Goal: Task Accomplishment & Management: Manage account settings

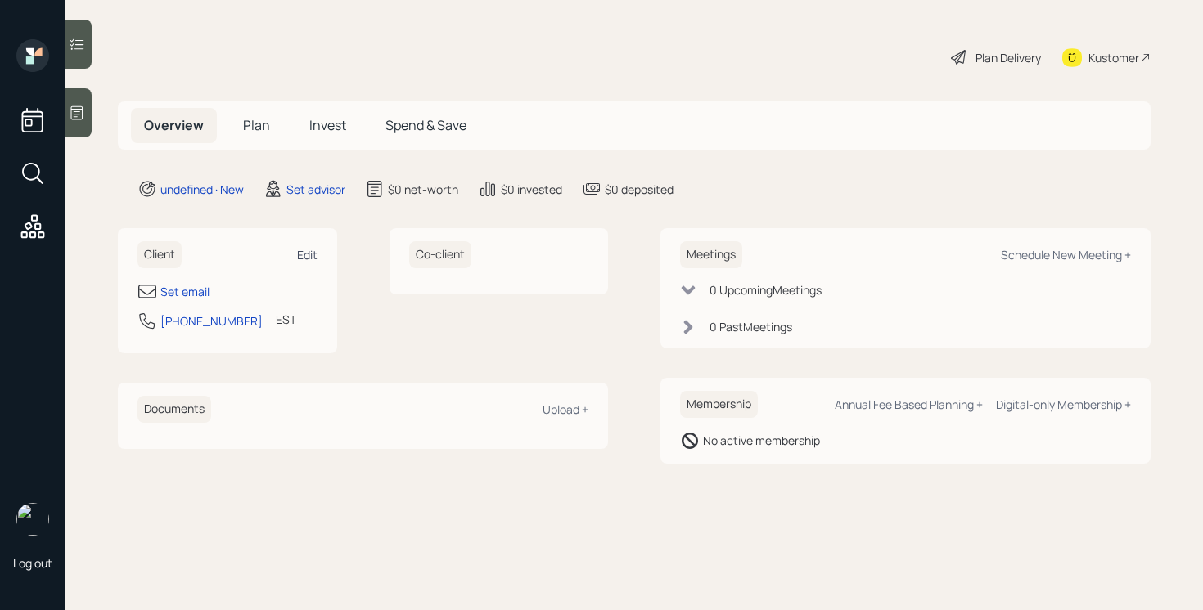
click at [312, 261] on div "Edit" at bounding box center [307, 255] width 20 height 16
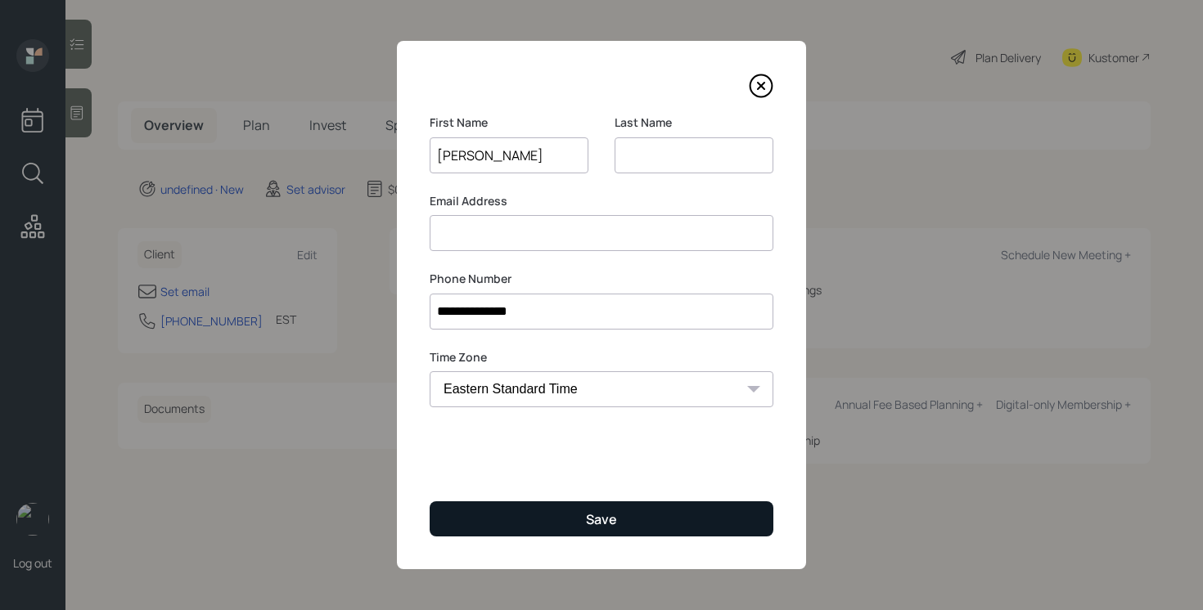
type input "Natalie"
click at [546, 509] on button "Save" at bounding box center [602, 519] width 344 height 35
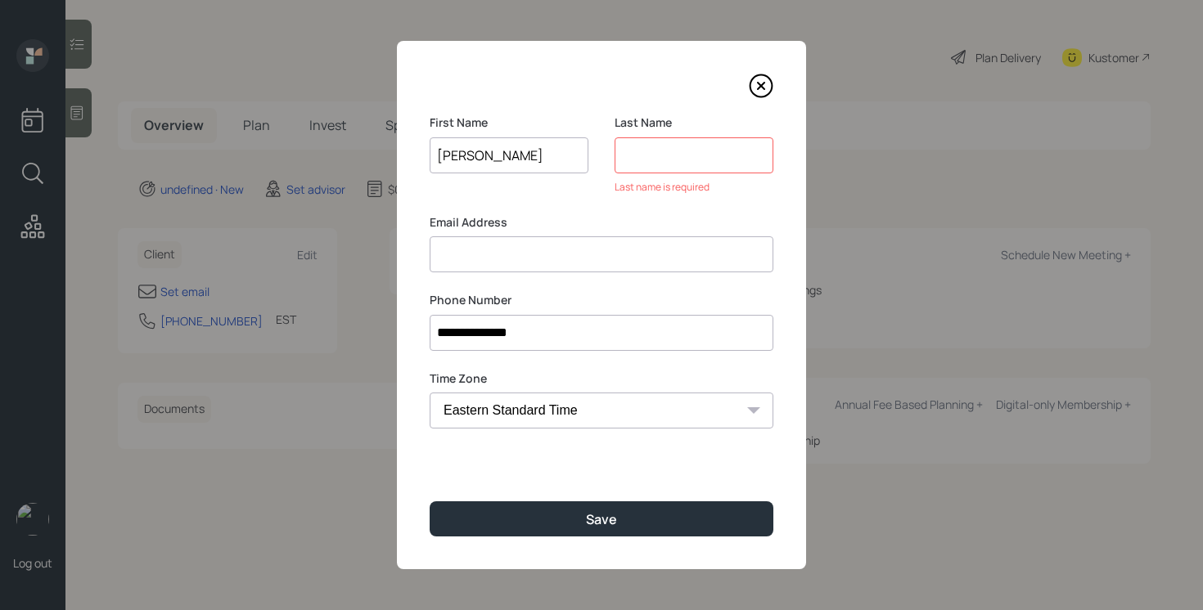
click at [666, 160] on input at bounding box center [693, 155] width 159 height 36
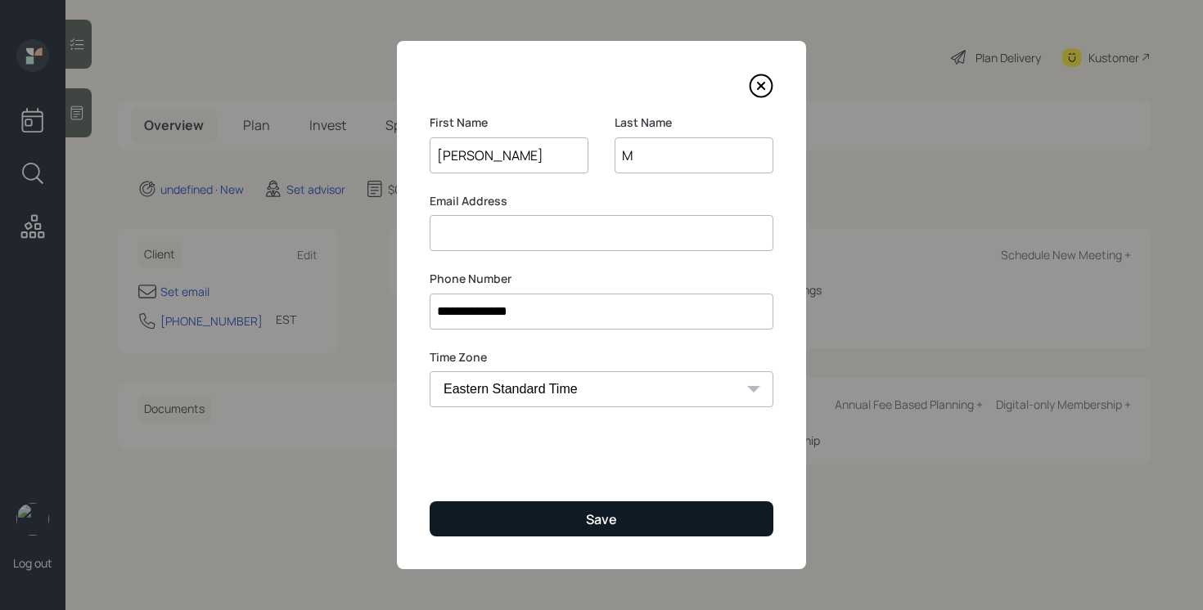
type input "M"
click at [532, 521] on button "Save" at bounding box center [602, 519] width 344 height 35
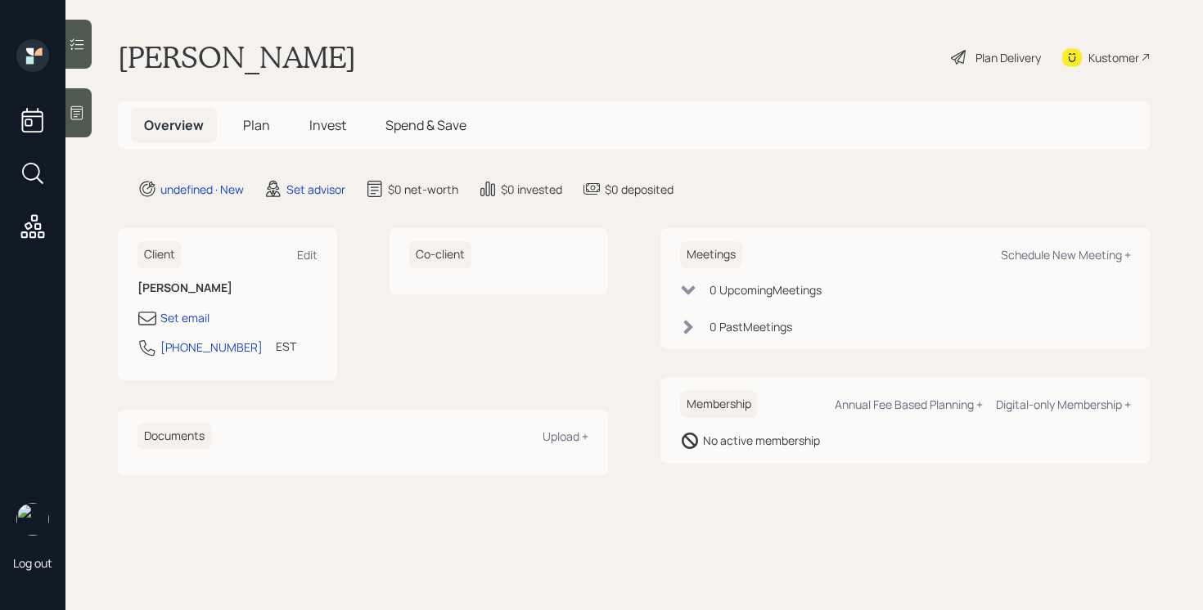
click at [83, 119] on icon at bounding box center [77, 113] width 16 height 16
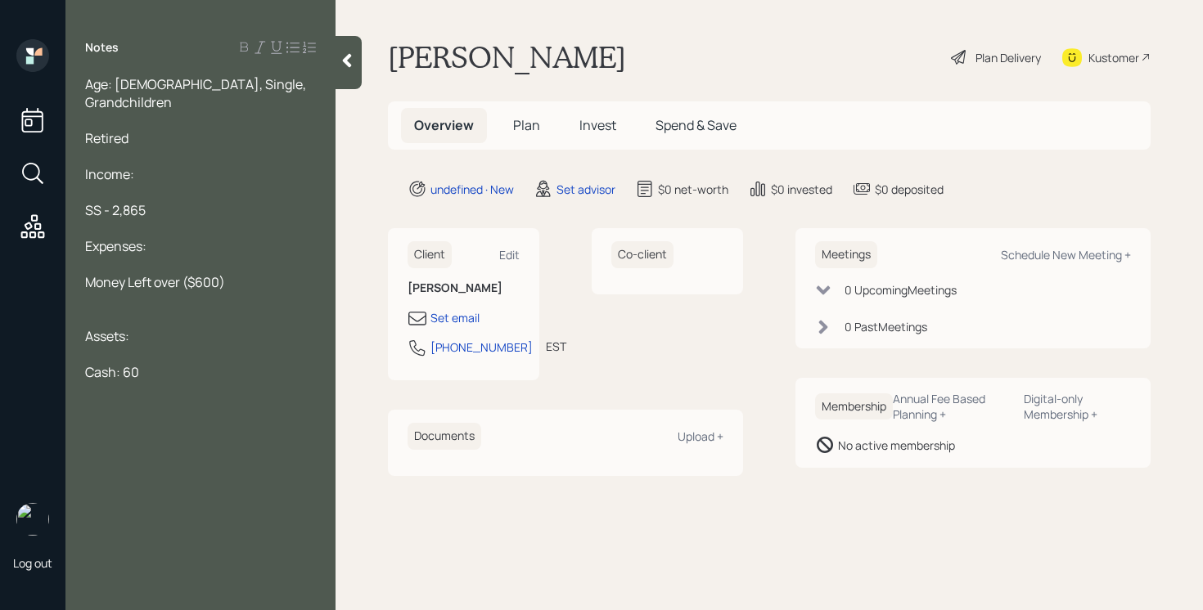
click at [123, 363] on span "Cash: 60" at bounding box center [112, 372] width 54 height 18
click at [166, 363] on div "Cash: $60" at bounding box center [200, 372] width 231 height 18
click at [88, 88] on span "Age: [DEMOGRAPHIC_DATA], Single, Grandchildren" at bounding box center [196, 93] width 223 height 36
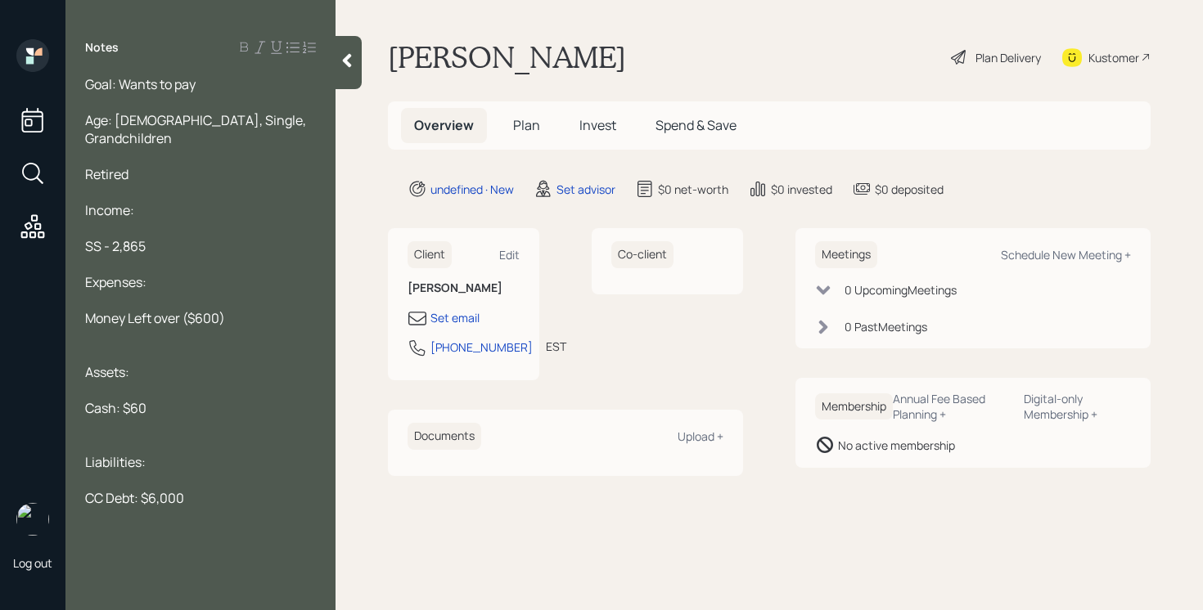
click at [350, 76] on div at bounding box center [348, 62] width 26 height 53
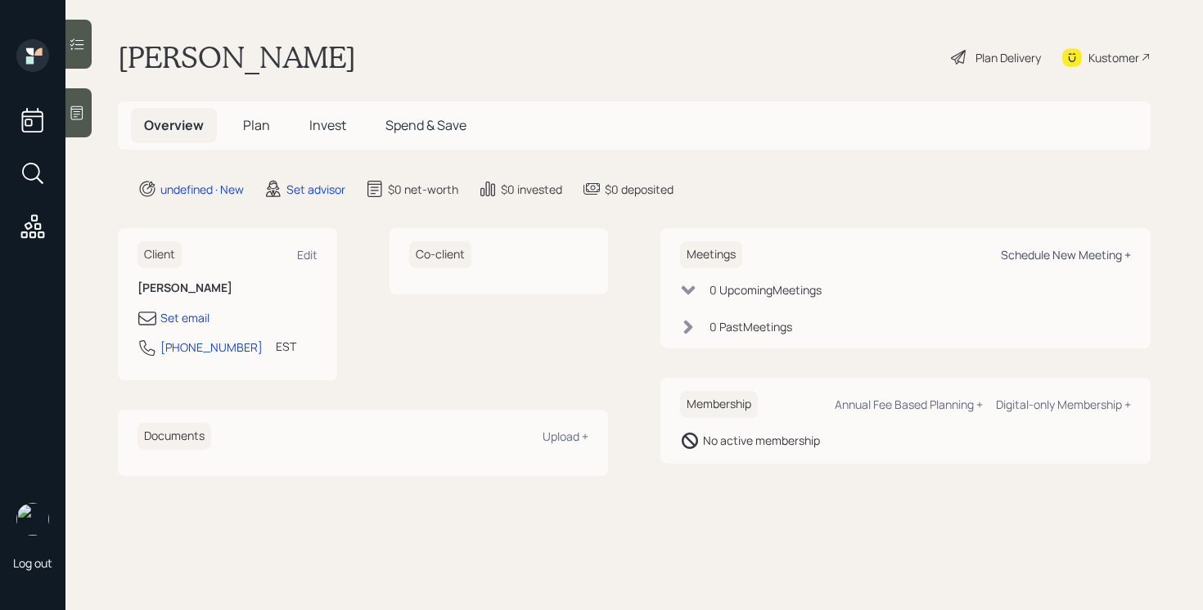
click at [1049, 258] on div "Schedule New Meeting +" at bounding box center [1066, 255] width 130 height 16
select select "round-robin"
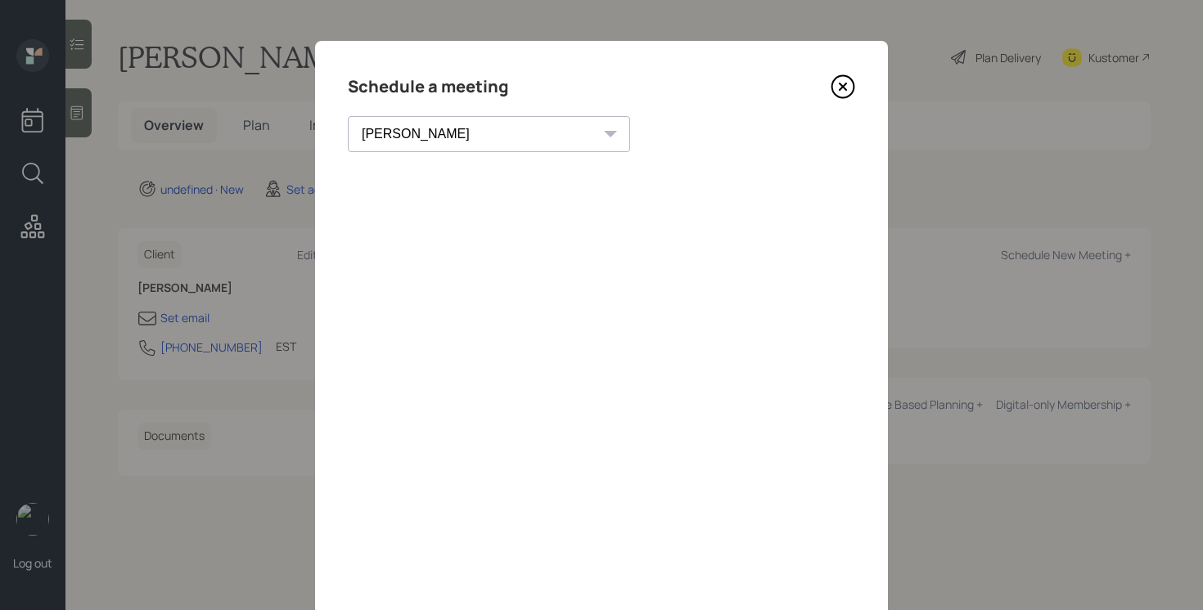
click at [844, 96] on icon at bounding box center [842, 86] width 25 height 25
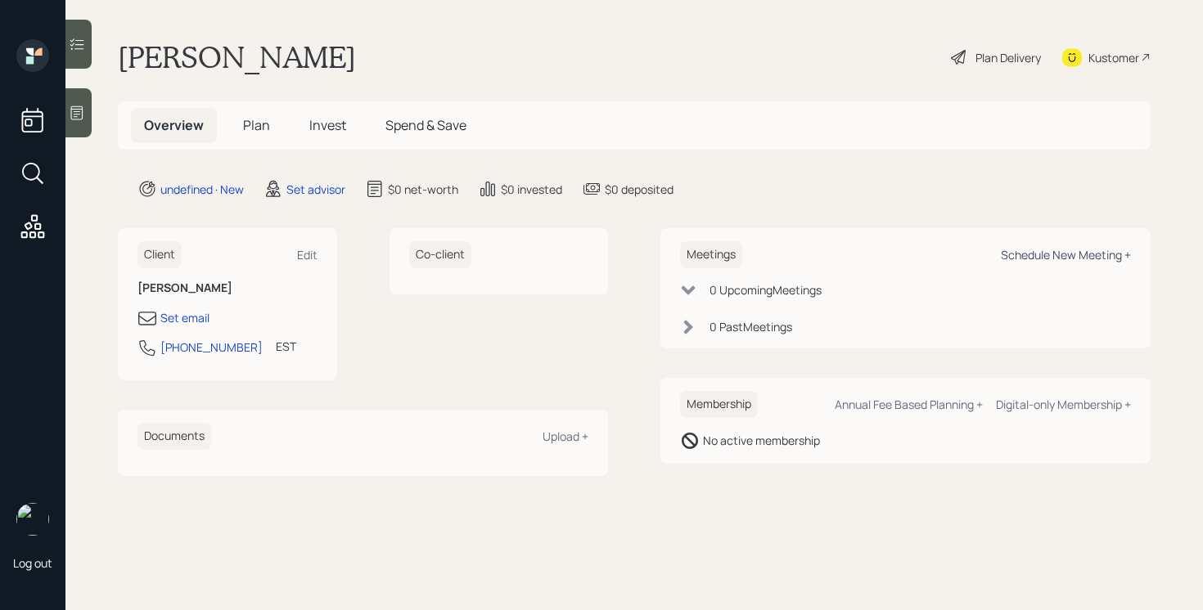
click at [1109, 250] on div "Schedule New Meeting +" at bounding box center [1066, 255] width 130 height 16
select select "round-robin"
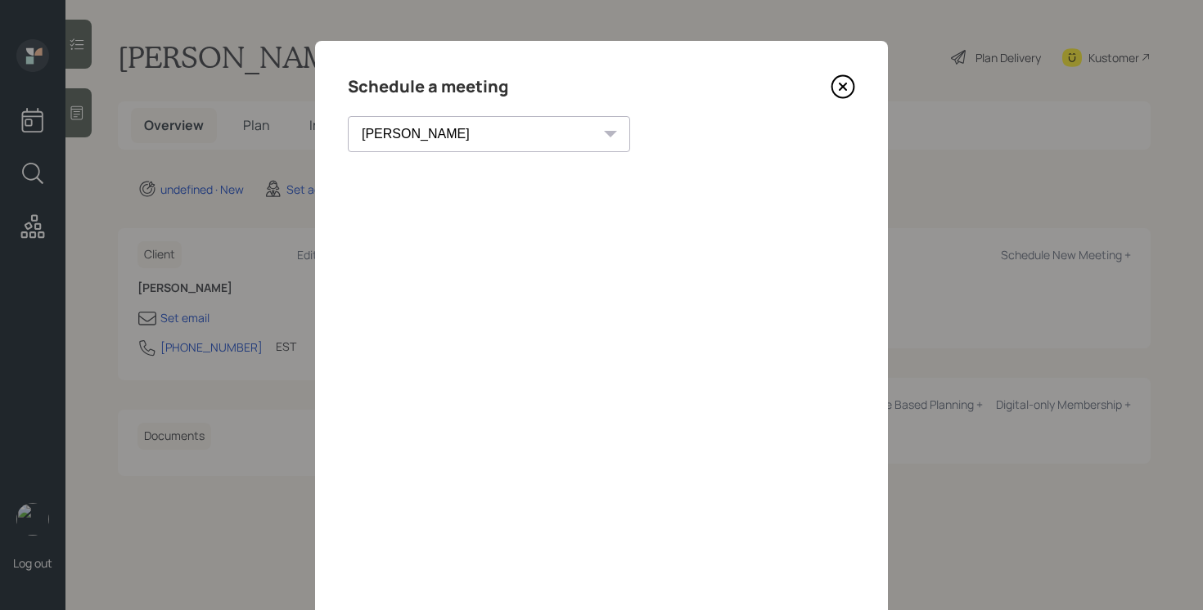
click at [838, 101] on div "Schedule a meeting Theresa Spinello Matthew Burke Xavier Ross Eitan Bar-David I…" at bounding box center [601, 368] width 573 height 655
click at [847, 84] on icon at bounding box center [842, 86] width 25 height 25
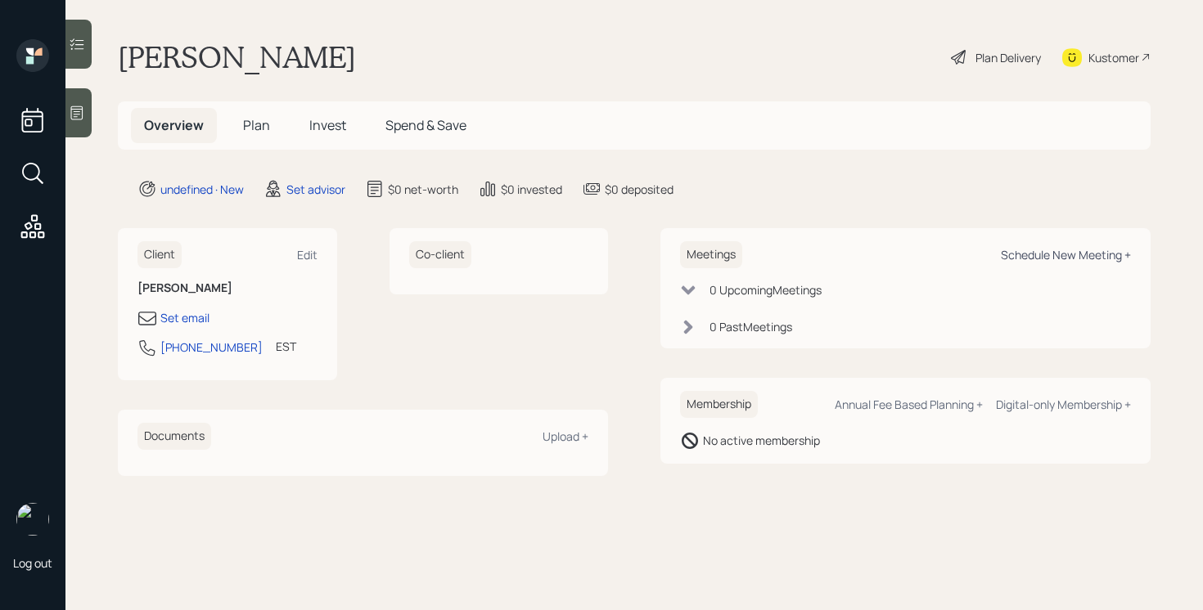
click at [1116, 259] on div "Schedule New Meeting +" at bounding box center [1066, 255] width 130 height 16
select select "round-robin"
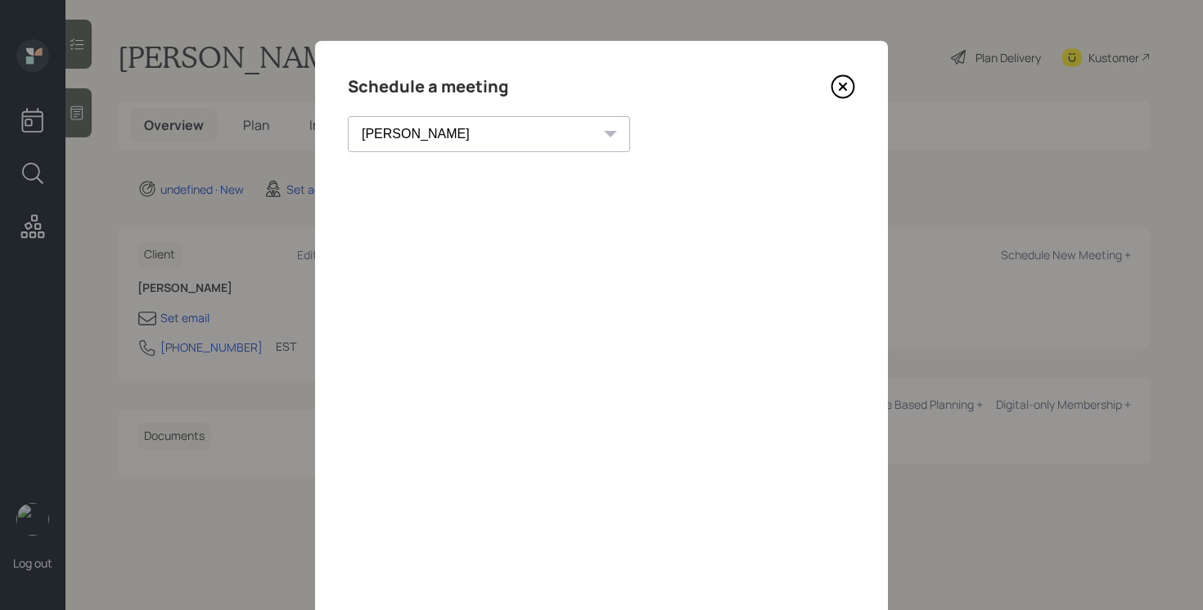
click at [837, 83] on icon at bounding box center [842, 86] width 25 height 25
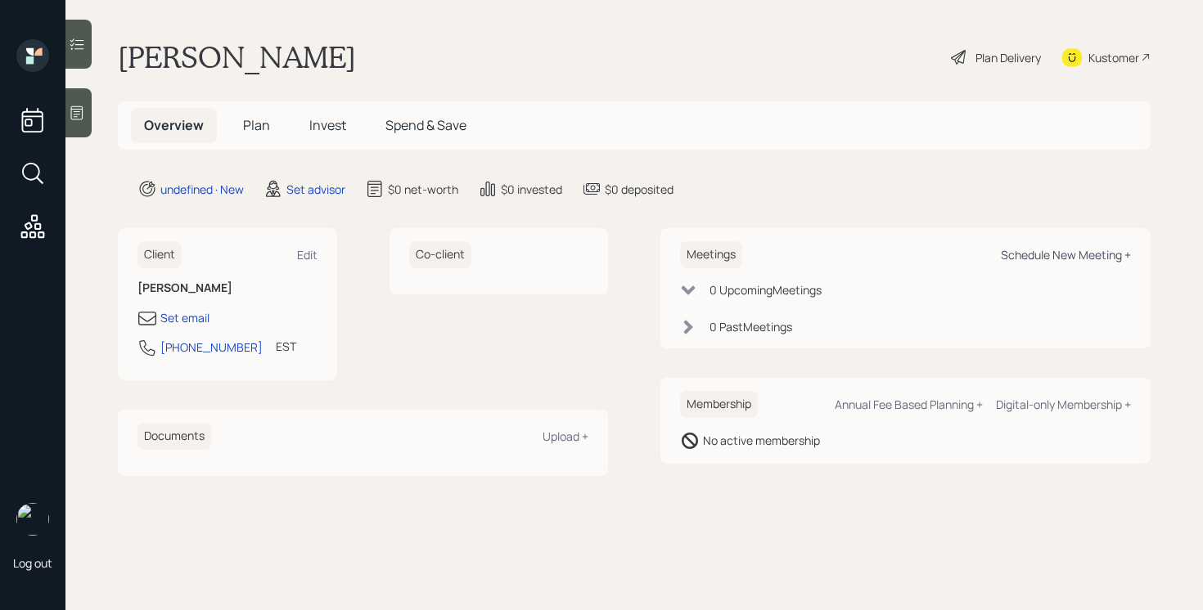
click at [1051, 247] on div "Schedule New Meeting +" at bounding box center [1066, 255] width 130 height 16
select select "round-robin"
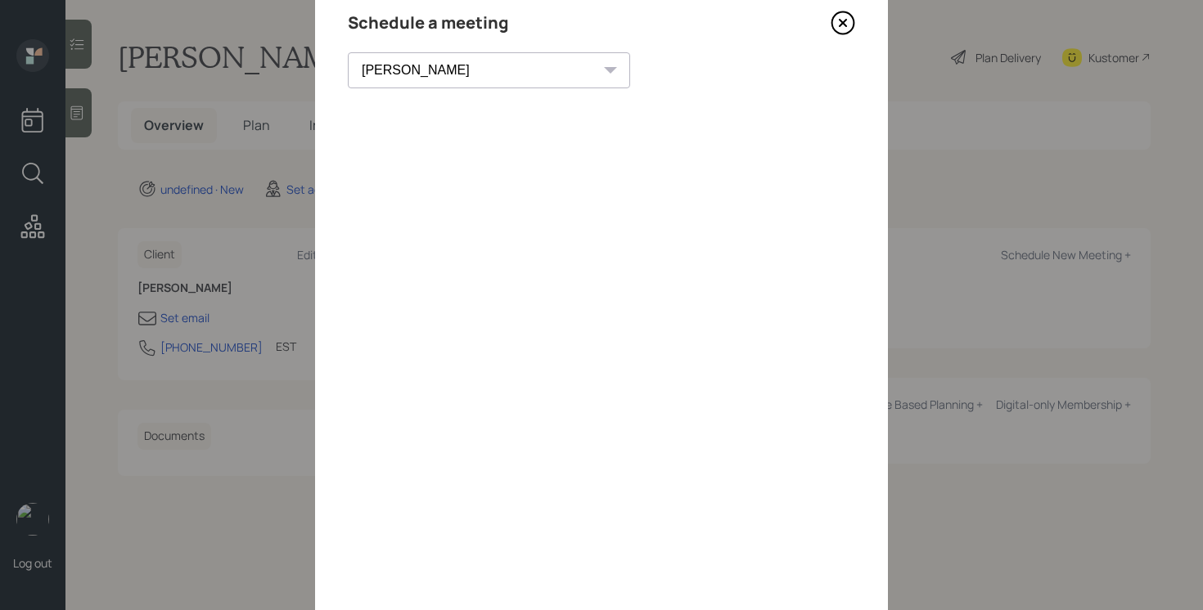
scroll to position [58, 0]
click at [844, 29] on icon at bounding box center [842, 28] width 7 height 7
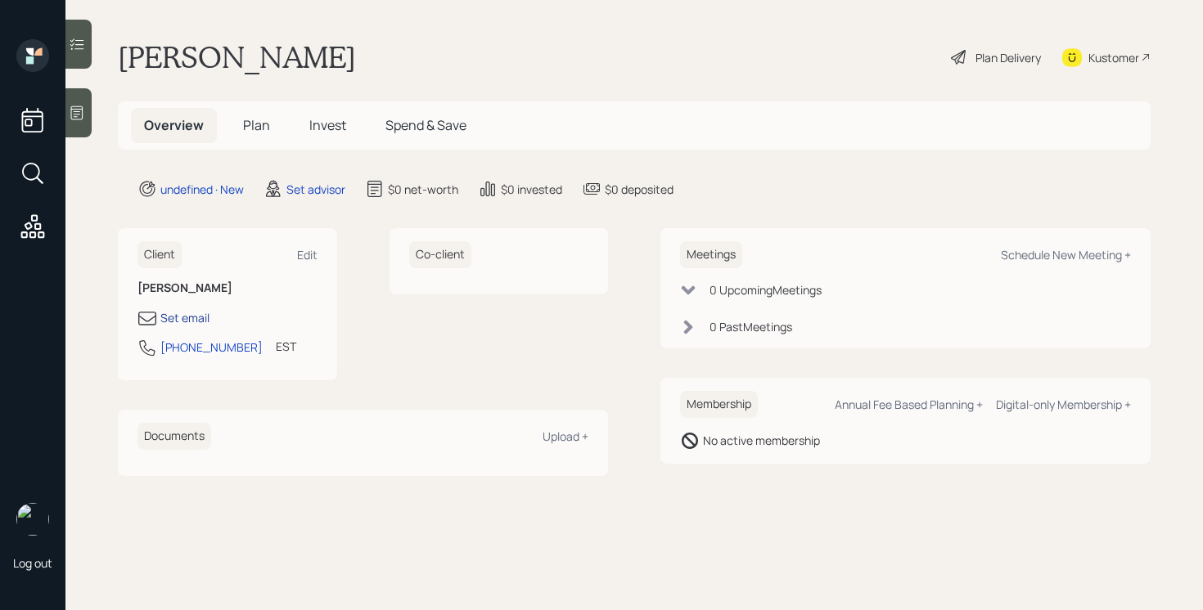
click at [177, 322] on div "Set email" at bounding box center [184, 317] width 49 height 17
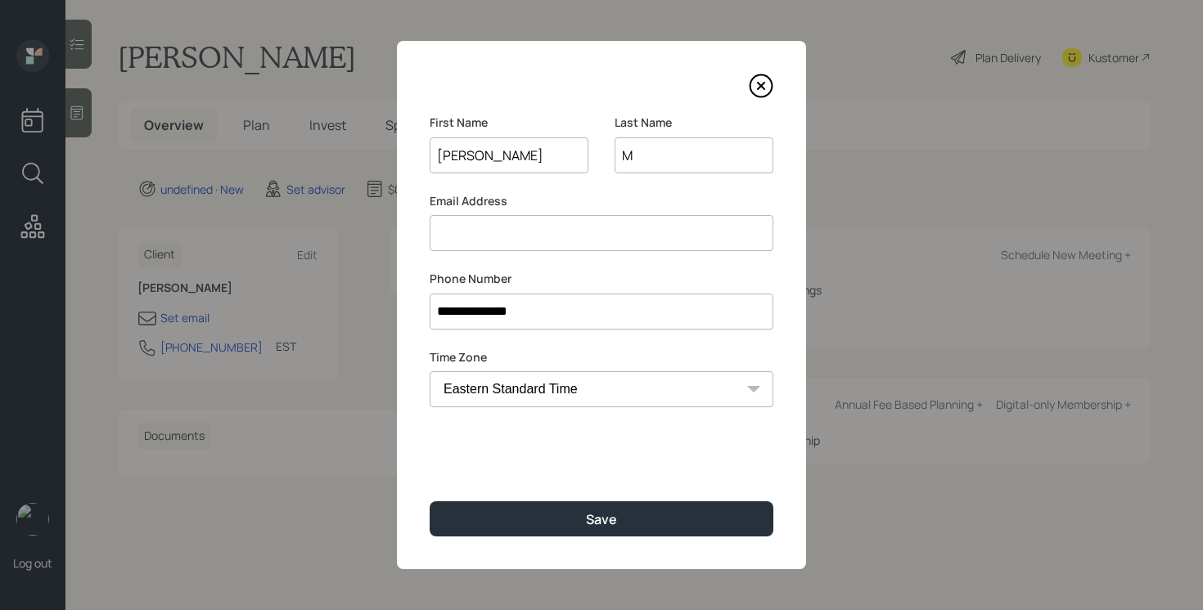
click at [644, 156] on input "M" at bounding box center [693, 155] width 159 height 36
type input "Viscusi"
click at [601, 228] on input at bounding box center [602, 233] width 344 height 36
type input "r"
click at [448, 236] on input "mitnv4@gmail.com" at bounding box center [602, 233] width 344 height 36
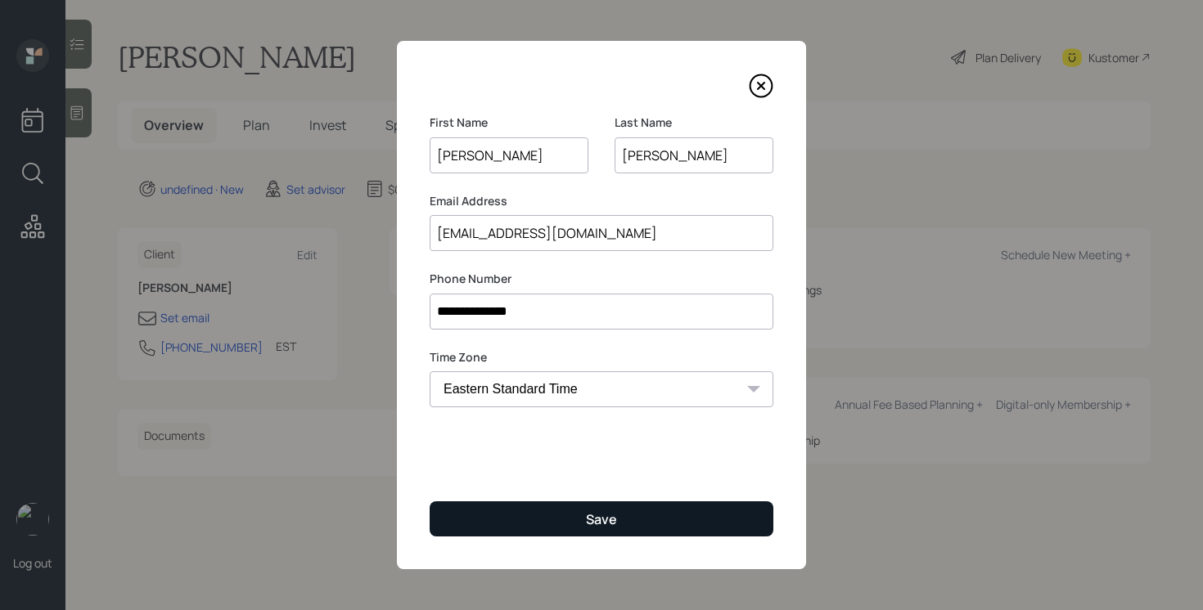
type input "[EMAIL_ADDRESS][DOMAIN_NAME]"
click at [655, 525] on button "Save" at bounding box center [602, 519] width 344 height 35
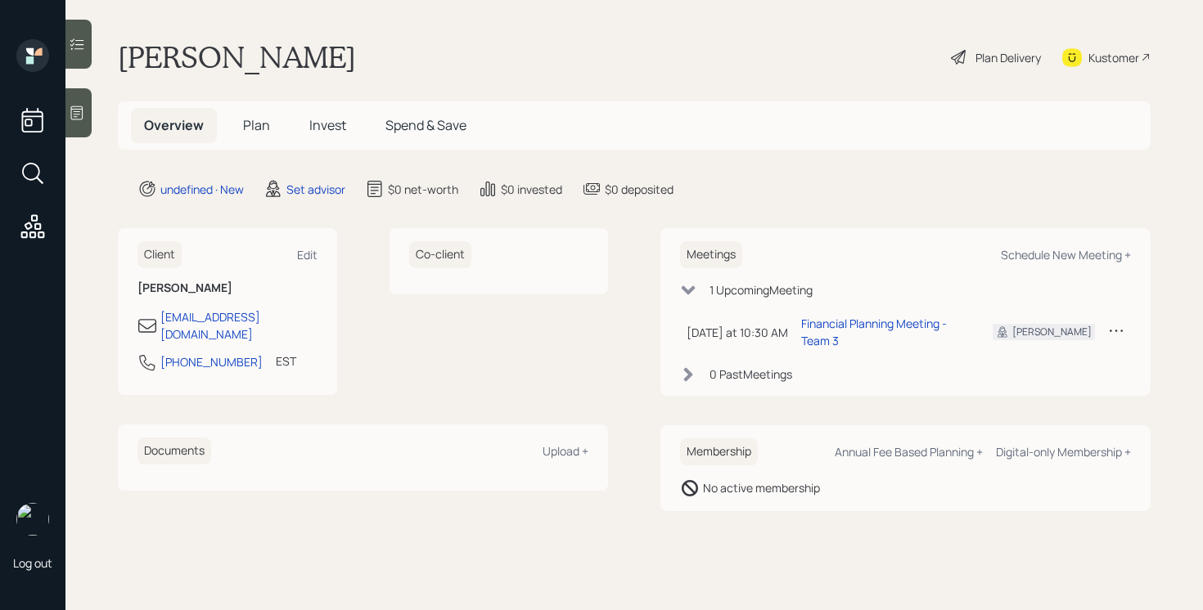
click at [97, 106] on main "[PERSON_NAME] Plan Delivery Kustomer Overview Plan Invest Spend & Save undefine…" at bounding box center [633, 305] width 1137 height 610
click at [86, 108] on div at bounding box center [78, 112] width 26 height 49
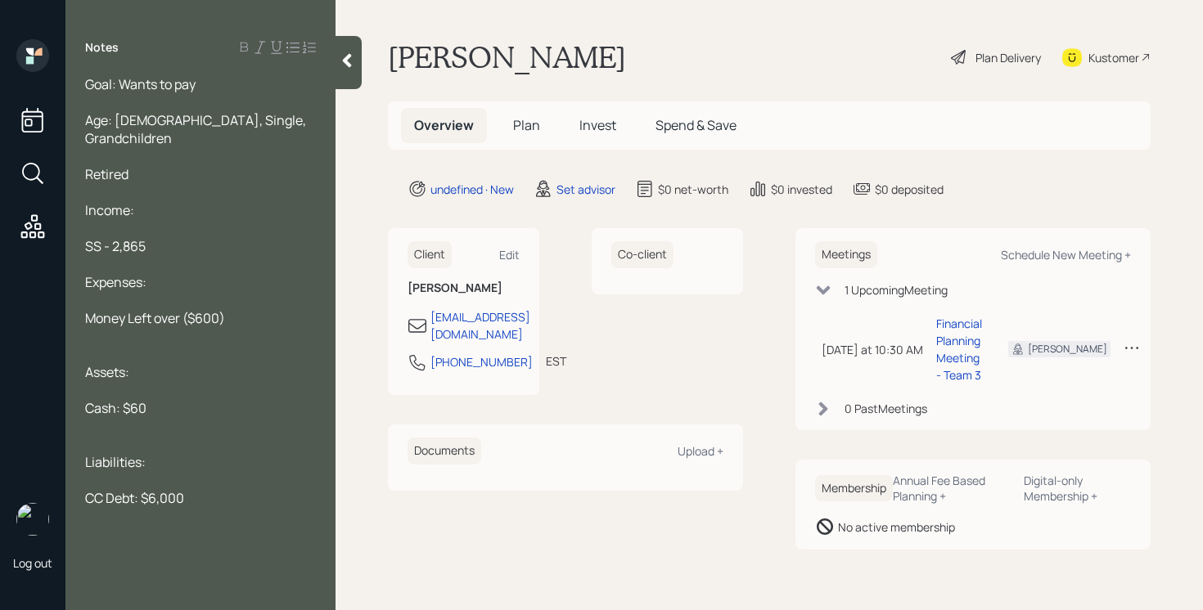
click at [213, 79] on div "Goal: Wants to pay" at bounding box center [200, 84] width 231 height 18
click at [346, 68] on icon at bounding box center [347, 60] width 16 height 16
